Goal: Find specific page/section: Find specific page/section

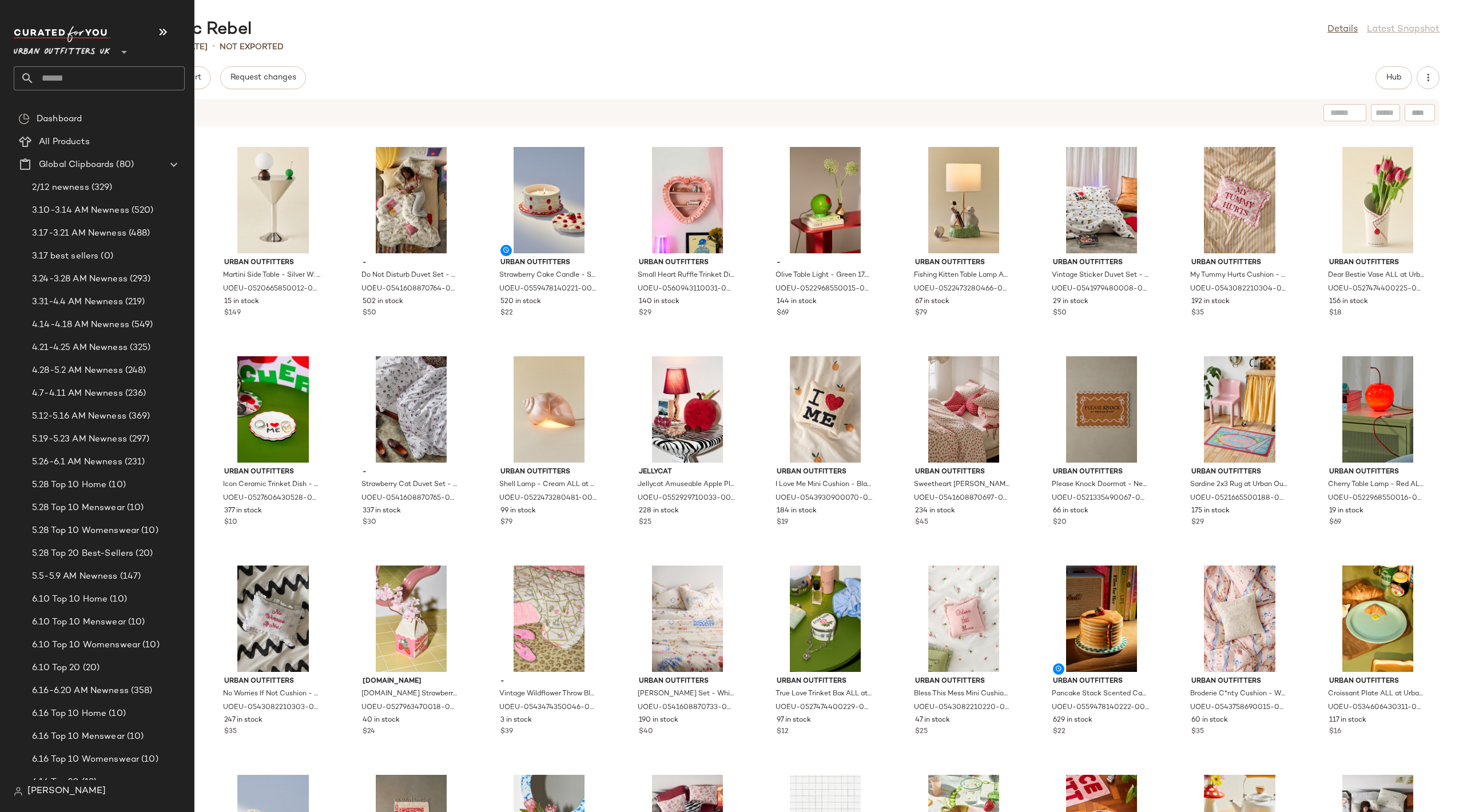
click at [26, 53] on span "Urban Outfitters UK" at bounding box center [62, 49] width 96 height 20
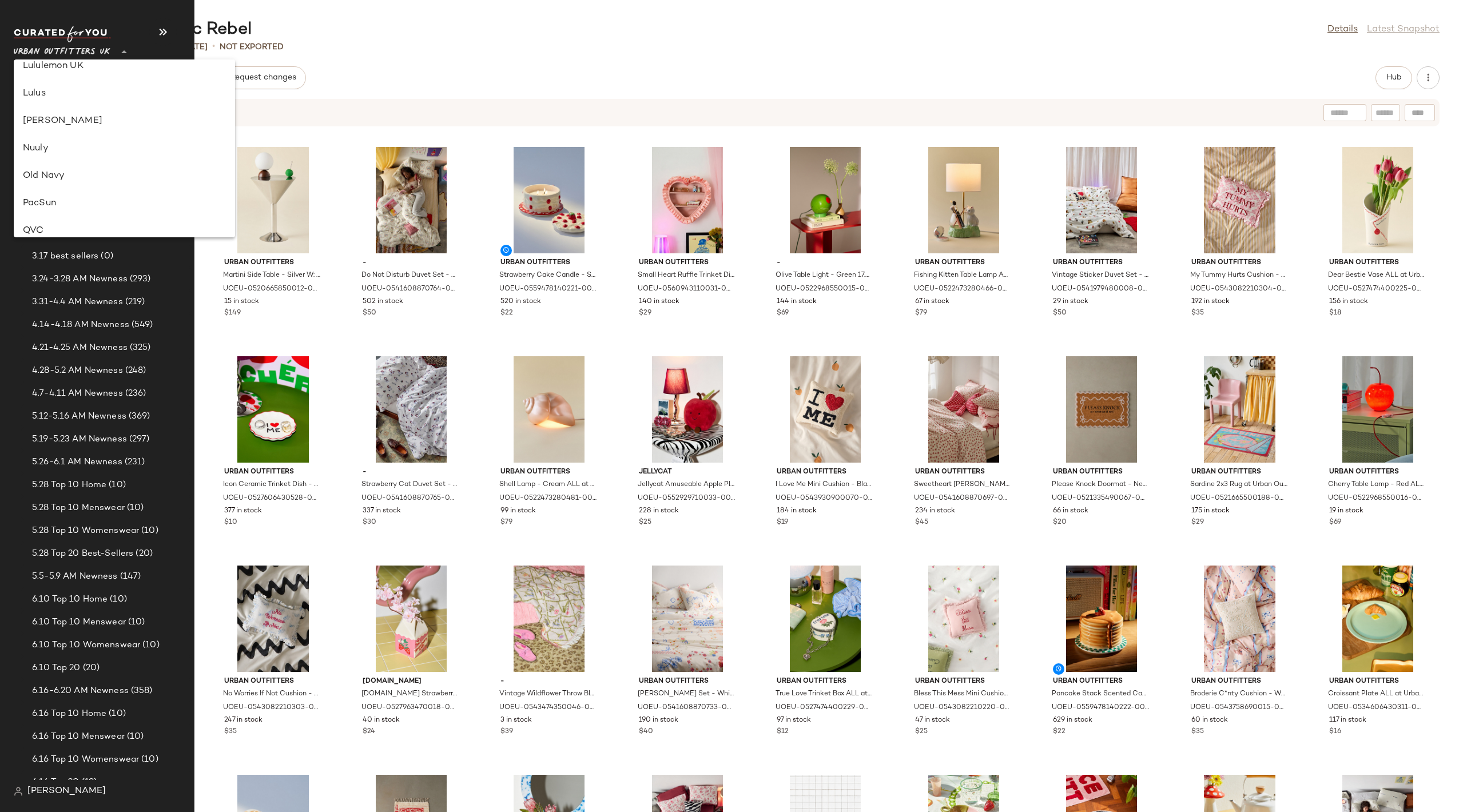
scroll to position [389, 0]
click at [82, 205] on div "PacSun" at bounding box center [124, 210] width 203 height 14
type input "**"
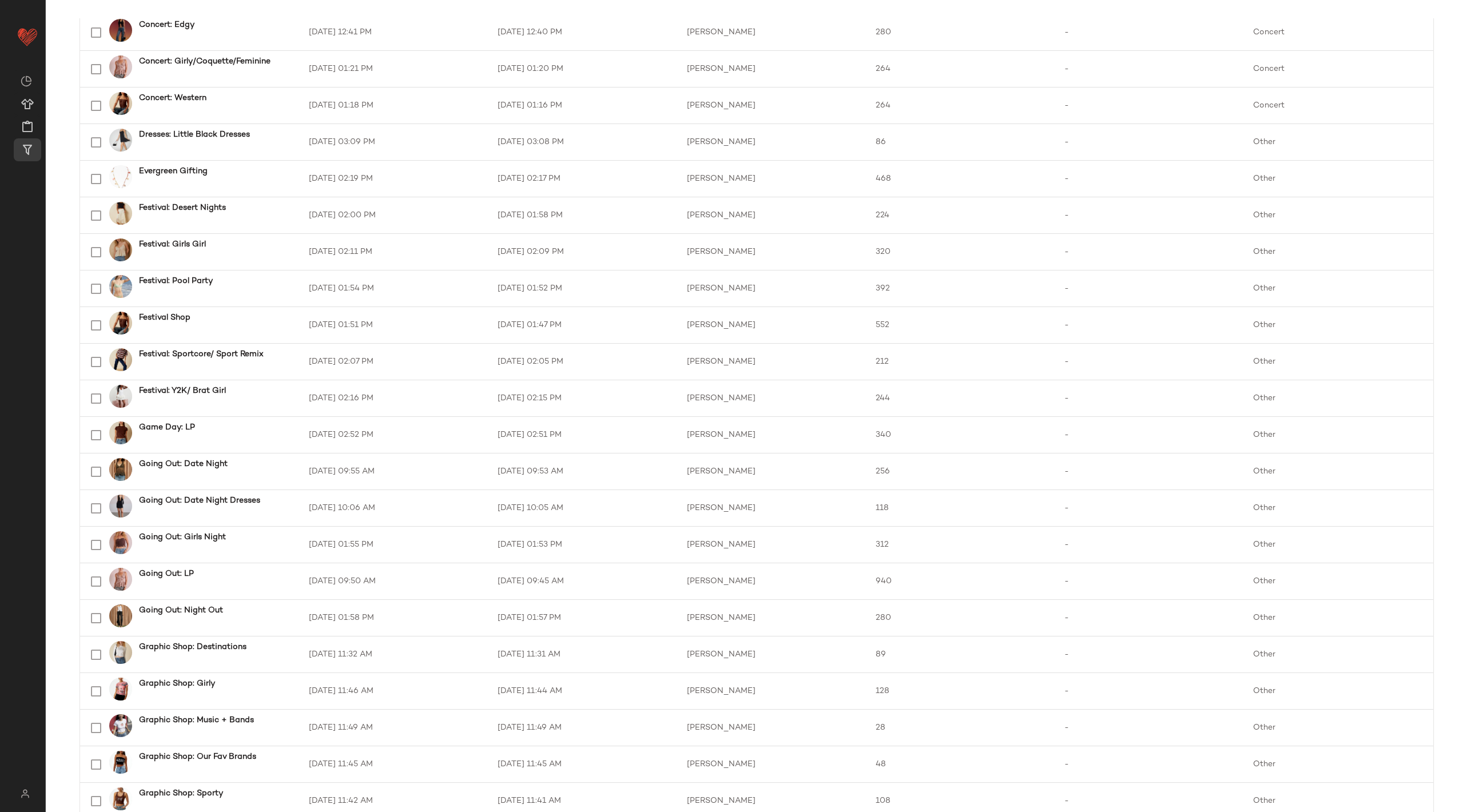
scroll to position [296, 0]
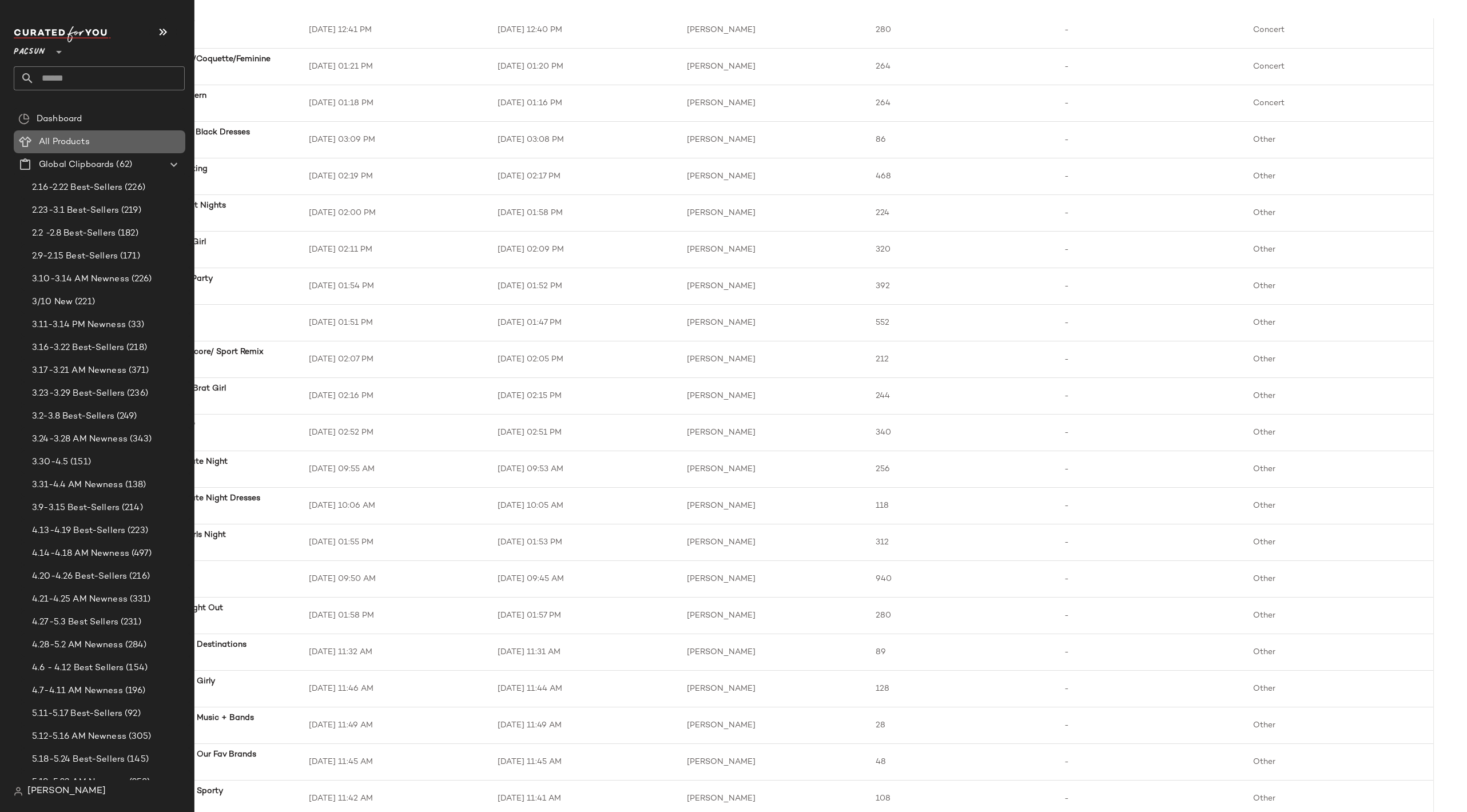
click at [74, 145] on span "All Products" at bounding box center [64, 142] width 51 height 13
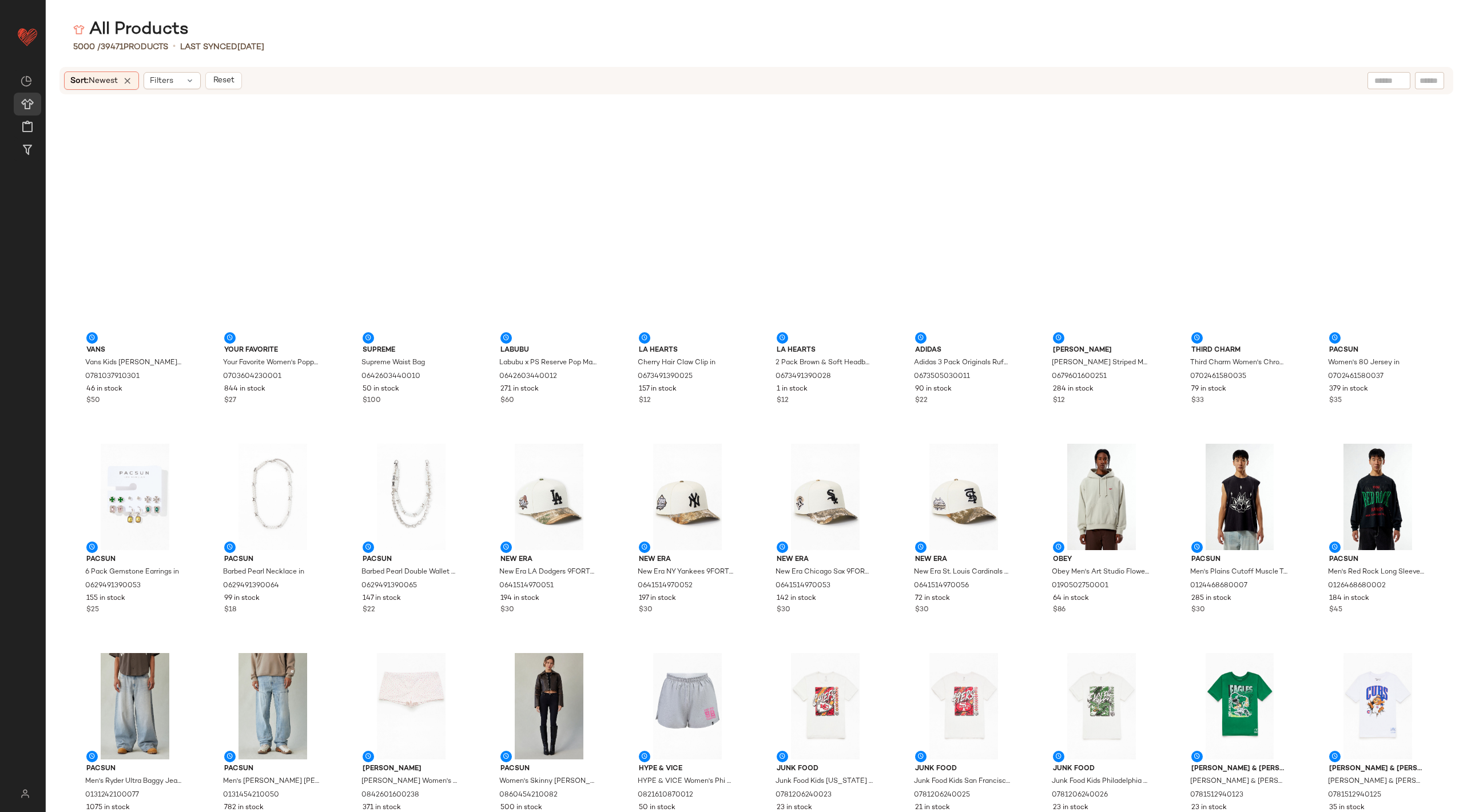
scroll to position [1089, 0]
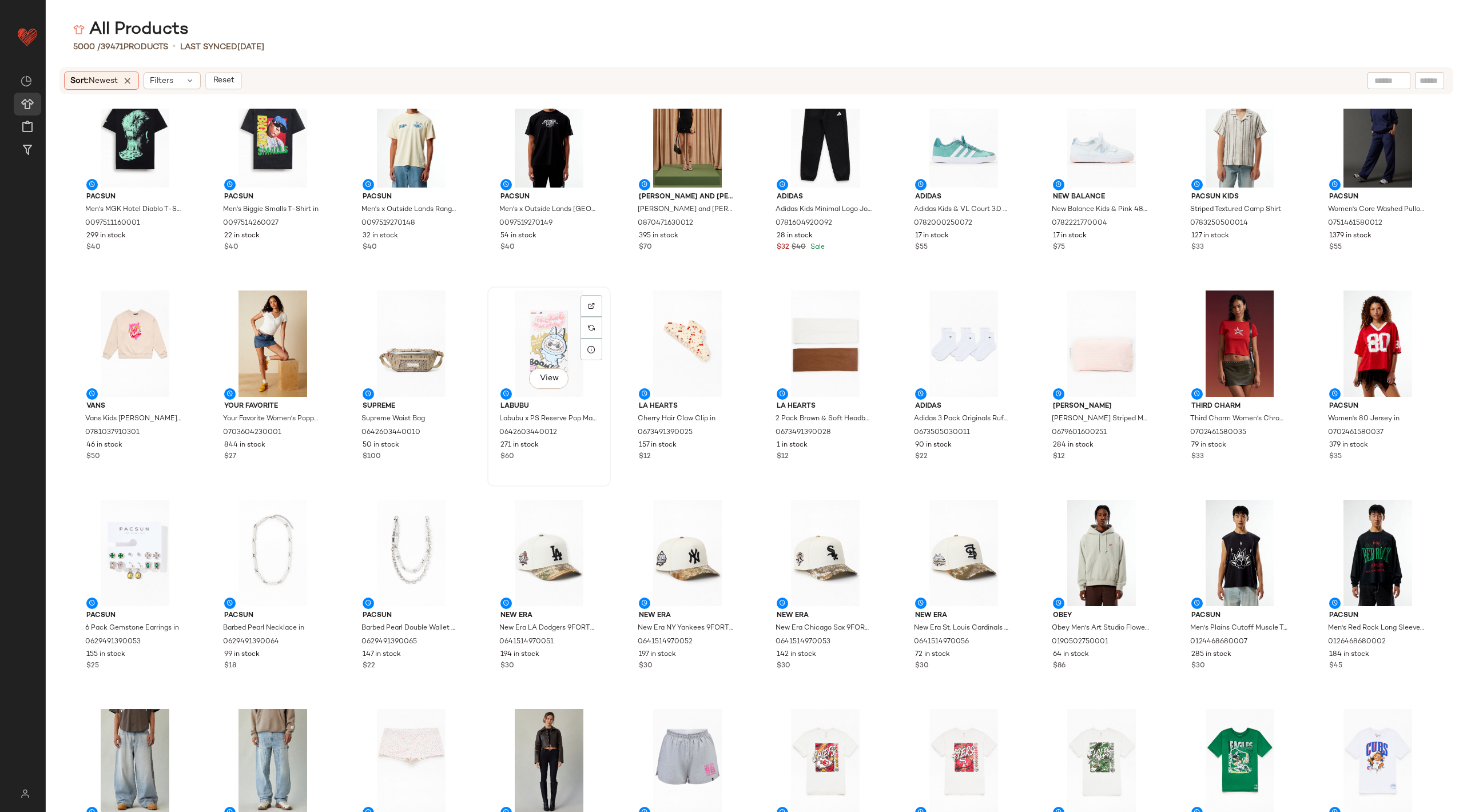
click at [594, 291] on div "View" at bounding box center [549, 344] width 115 height 106
click at [594, 317] on div at bounding box center [591, 327] width 22 height 22
click at [312, 307] on img at bounding box center [315, 306] width 7 height 7
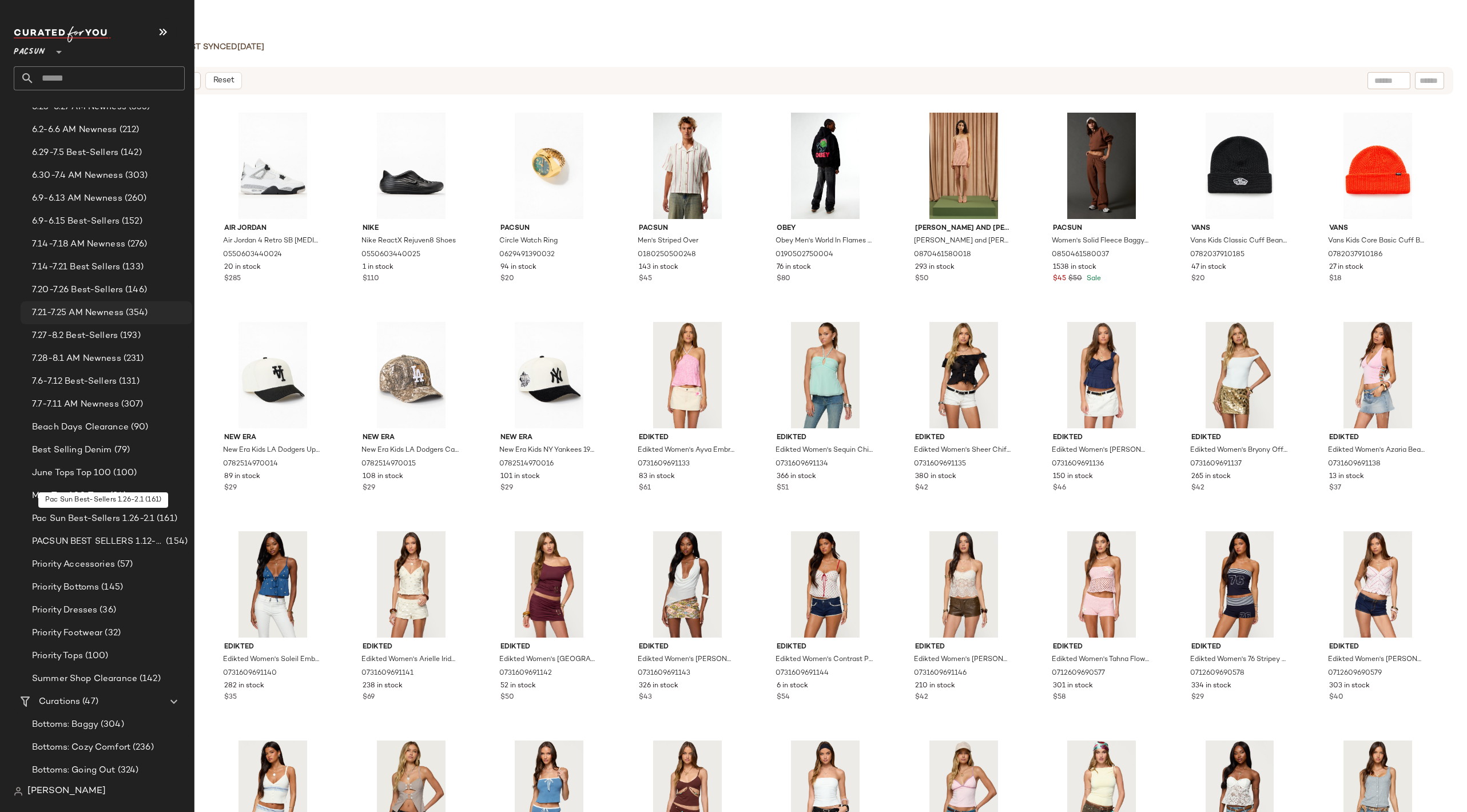
scroll to position [903, 0]
click at [120, 335] on span "(193)" at bounding box center [129, 337] width 23 height 13
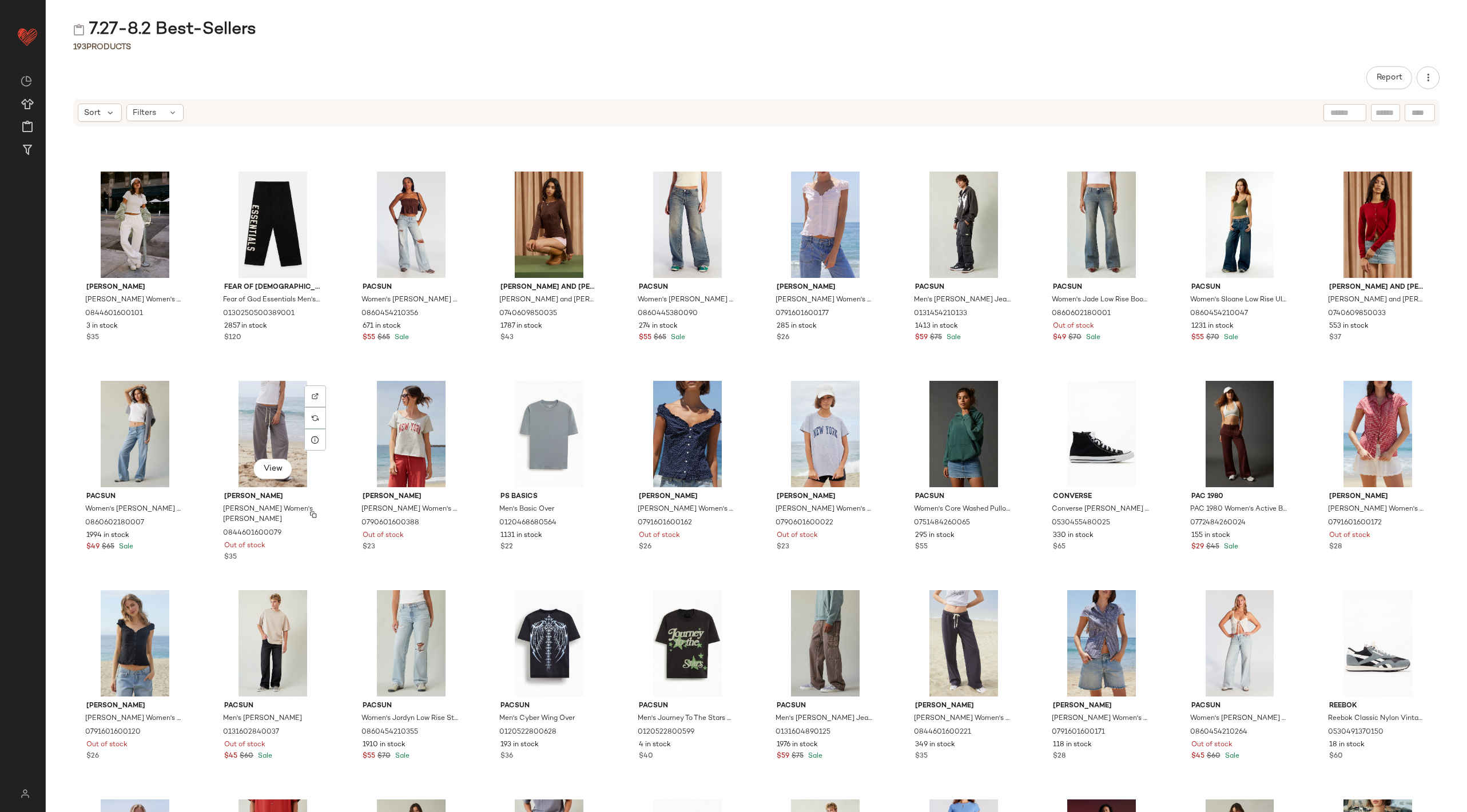
scroll to position [827, 0]
